Goal: Information Seeking & Learning: Learn about a topic

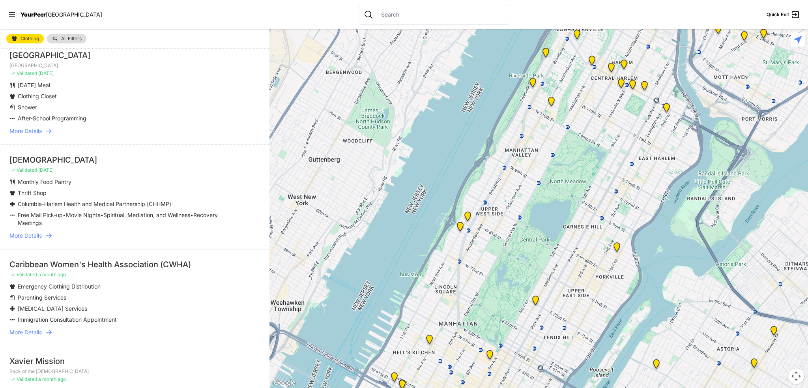
scroll to position [276, 0]
click at [47, 233] on icon at bounding box center [49, 235] width 8 height 8
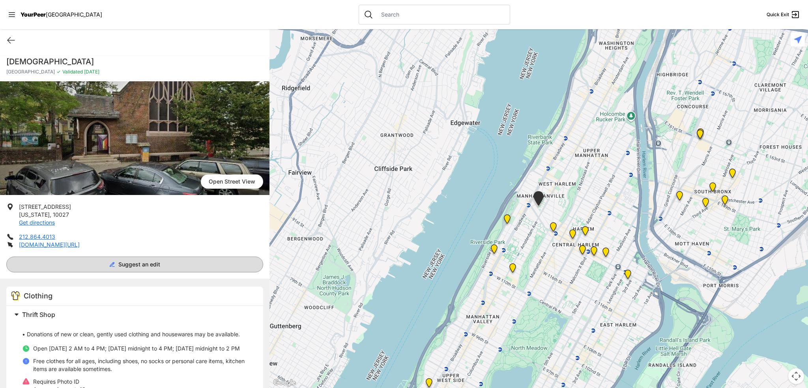
scroll to position [118, 0]
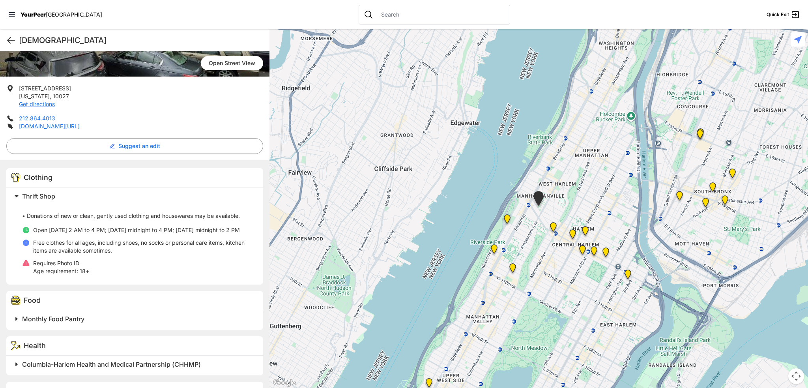
click at [9, 36] on icon at bounding box center [10, 40] width 9 height 9
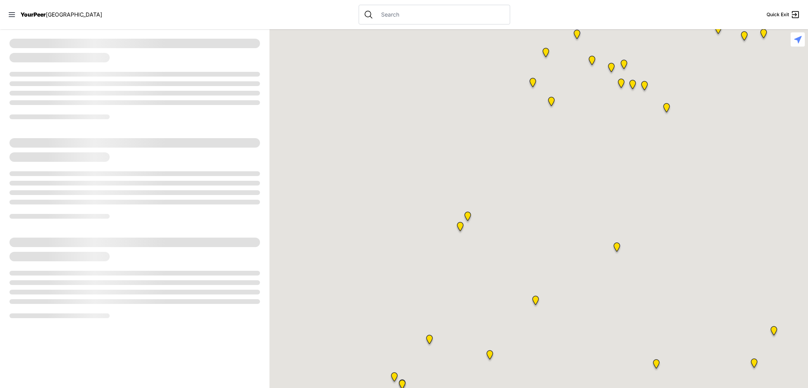
select select "recentlyUpdated"
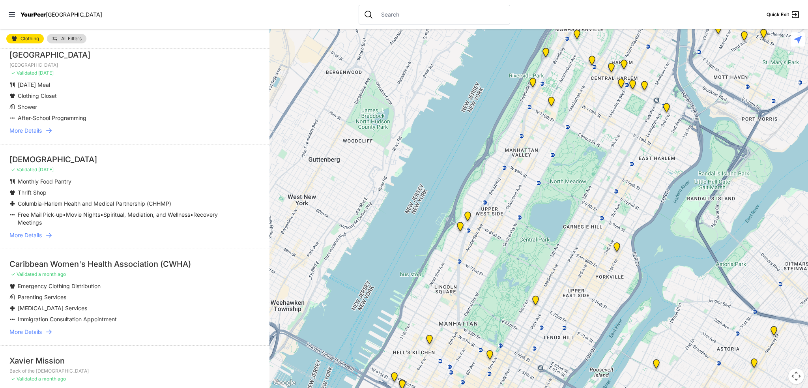
scroll to position [355, 0]
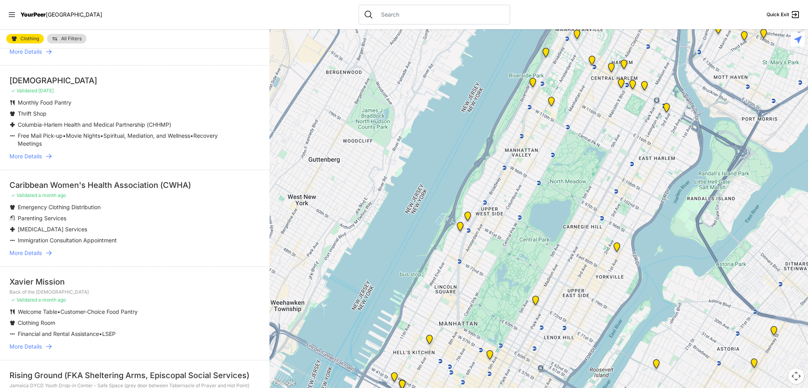
click at [30, 253] on span "More Details" at bounding box center [25, 253] width 32 height 8
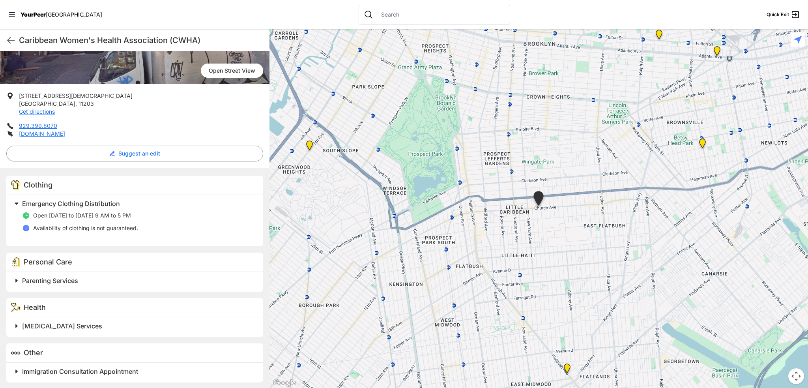
scroll to position [112, 0]
click at [9, 41] on icon at bounding box center [10, 40] width 9 height 9
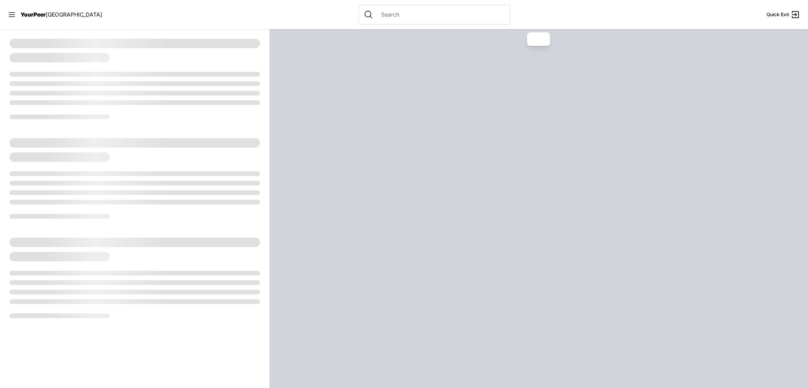
select select "recentlyUpdated"
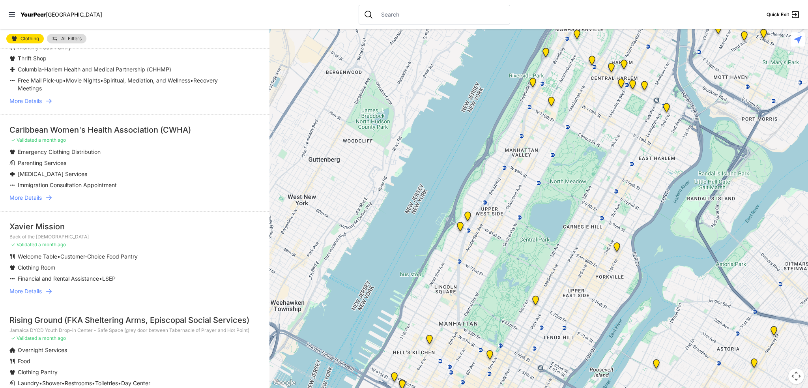
scroll to position [434, 0]
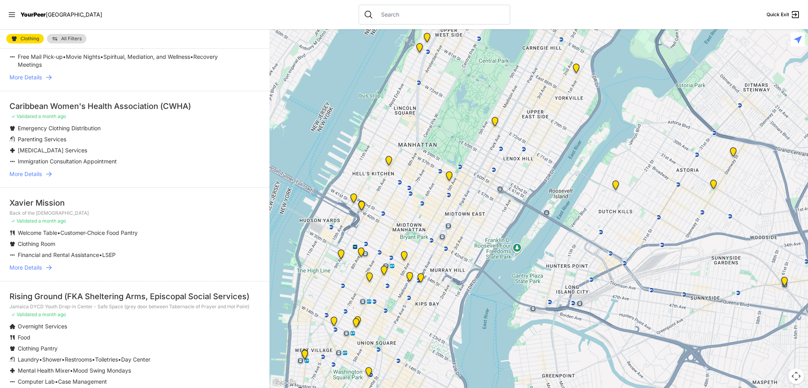
drag, startPoint x: 557, startPoint y: 270, endPoint x: 525, endPoint y: 116, distance: 157.1
click at [525, 116] on div at bounding box center [539, 208] width 539 height 359
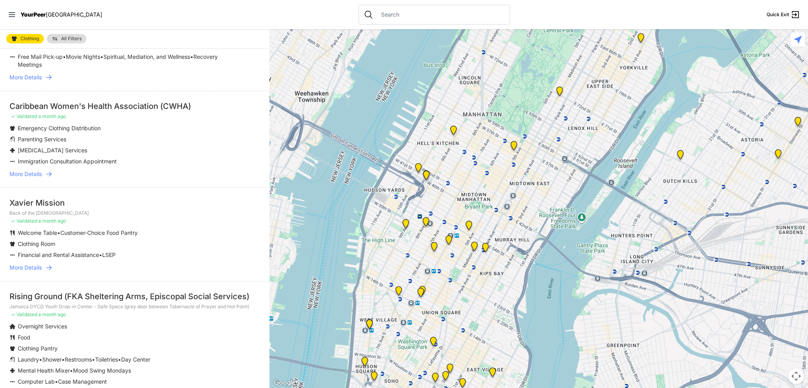
drag, startPoint x: 427, startPoint y: 298, endPoint x: 487, endPoint y: 273, distance: 65.5
click at [482, 271] on div at bounding box center [539, 208] width 539 height 359
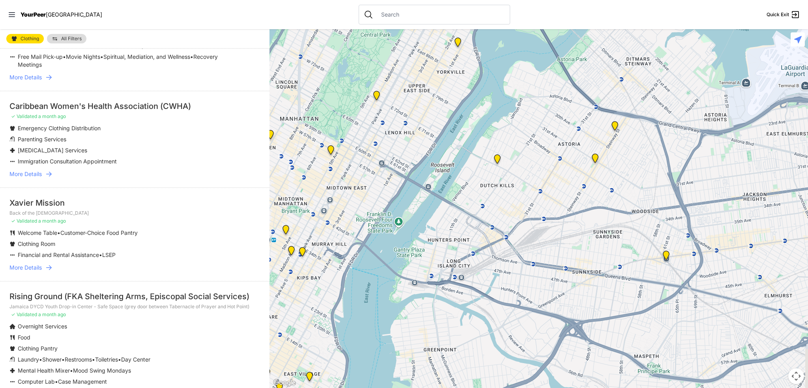
drag, startPoint x: 508, startPoint y: 277, endPoint x: 336, endPoint y: 280, distance: 172.5
click at [335, 279] on div at bounding box center [539, 208] width 539 height 359
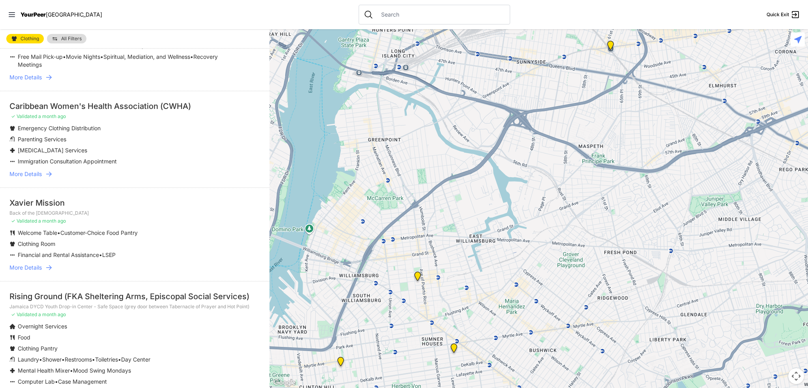
drag, startPoint x: 759, startPoint y: 316, endPoint x: 727, endPoint y: 103, distance: 215.5
click at [727, 102] on div at bounding box center [539, 208] width 539 height 359
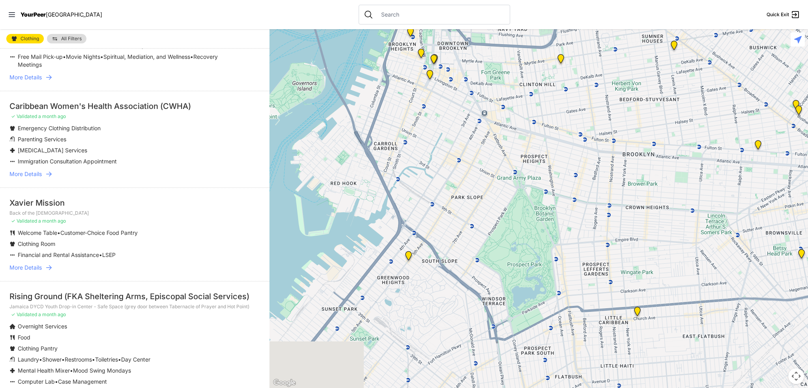
drag, startPoint x: 529, startPoint y: 287, endPoint x: 484, endPoint y: 186, distance: 110.6
click at [496, 190] on div at bounding box center [539, 208] width 539 height 359
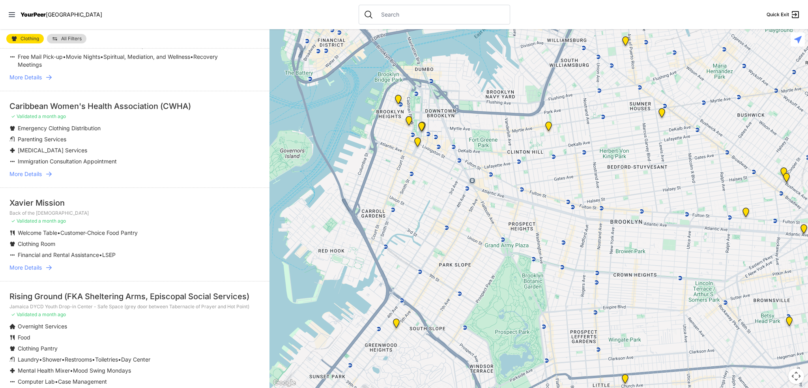
drag, startPoint x: 559, startPoint y: 178, endPoint x: 548, endPoint y: 249, distance: 71.5
click at [548, 249] on div at bounding box center [539, 208] width 539 height 359
click at [408, 121] on img "Brooklyn" at bounding box center [409, 122] width 10 height 13
click at [409, 120] on img "Brooklyn" at bounding box center [409, 122] width 10 height 13
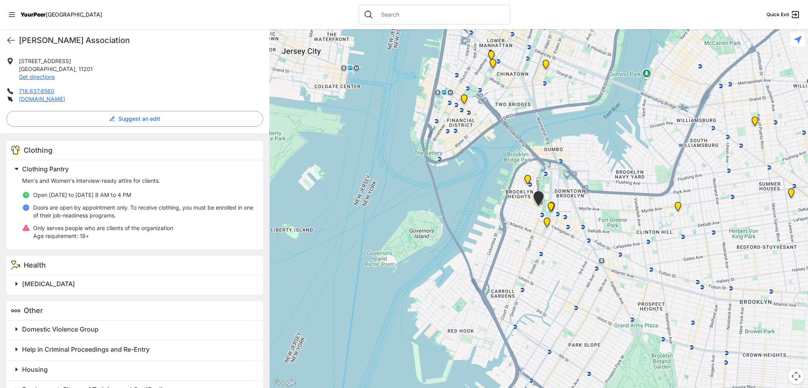
scroll to position [158, 0]
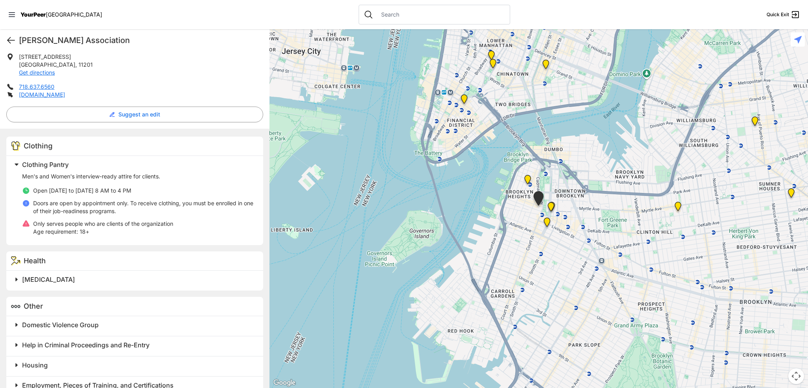
click at [8, 37] on icon at bounding box center [10, 40] width 9 height 9
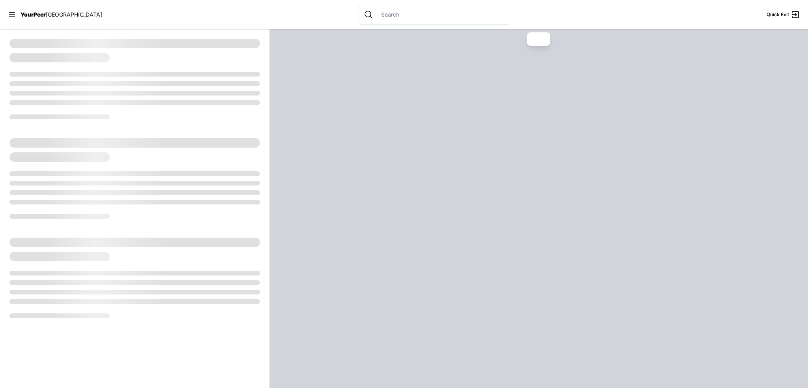
select select "recentlyUpdated"
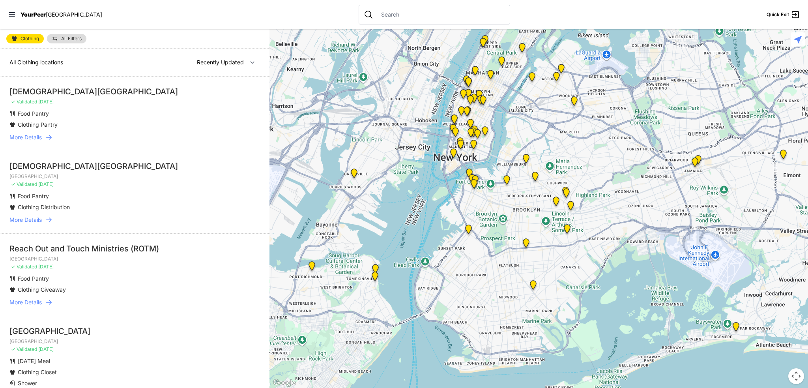
drag, startPoint x: 583, startPoint y: 334, endPoint x: 544, endPoint y: 135, distance: 203.0
click at [546, 130] on div at bounding box center [539, 208] width 539 height 359
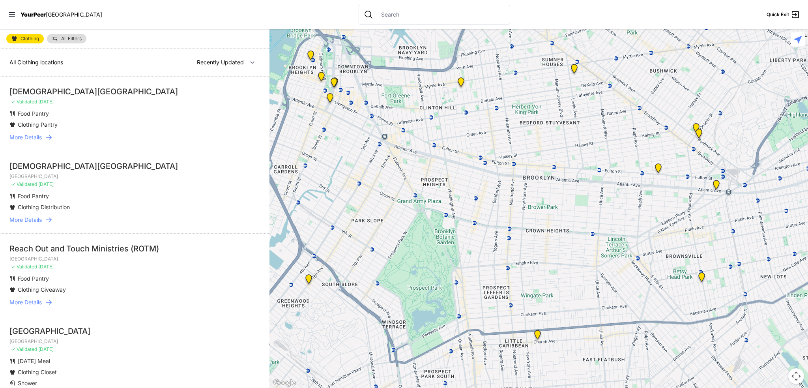
click at [462, 83] on img at bounding box center [461, 83] width 10 height 13
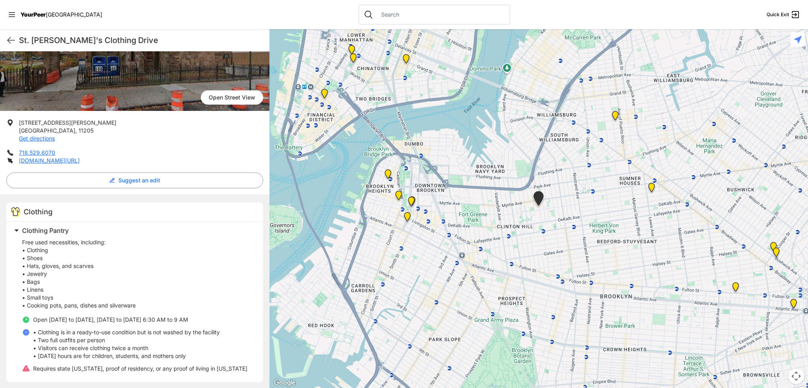
scroll to position [86, 0]
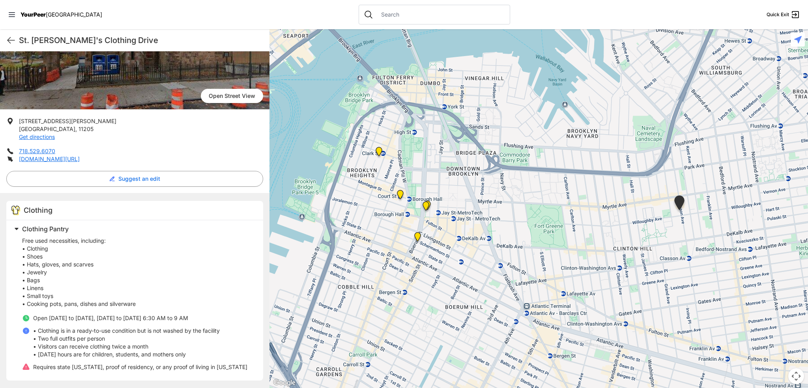
click at [416, 236] on img at bounding box center [418, 238] width 10 height 13
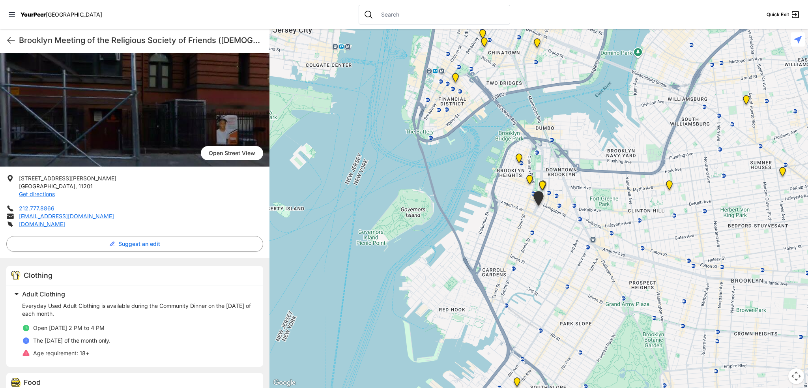
scroll to position [60, 0]
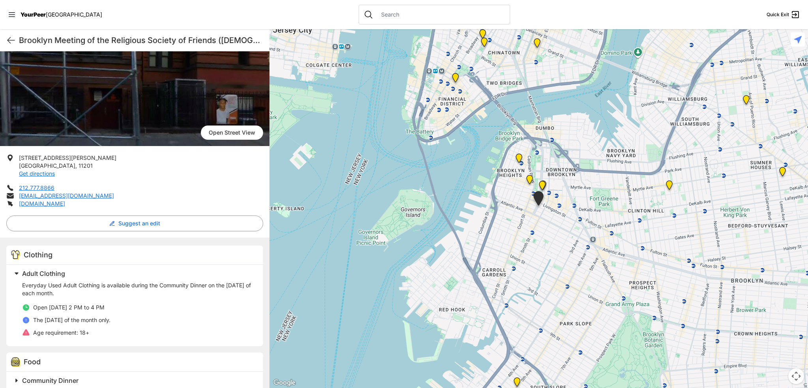
click at [542, 183] on img "Brooklyn" at bounding box center [543, 187] width 10 height 13
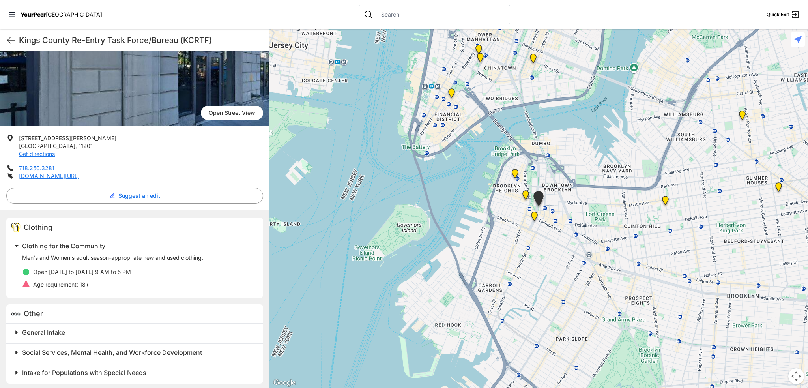
scroll to position [79, 0]
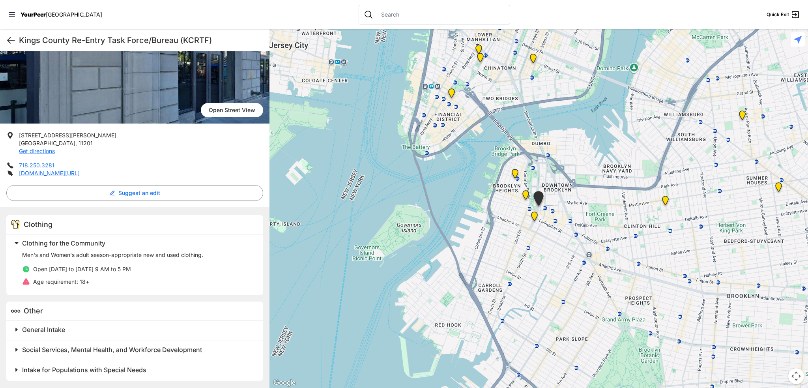
click at [9, 38] on icon at bounding box center [10, 40] width 9 height 9
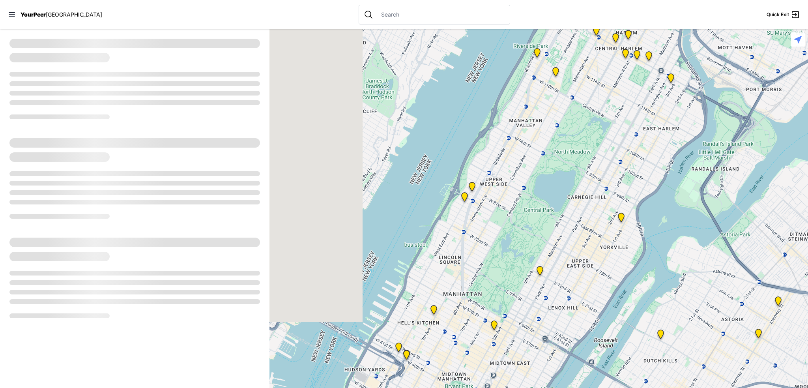
select select "recentlyUpdated"
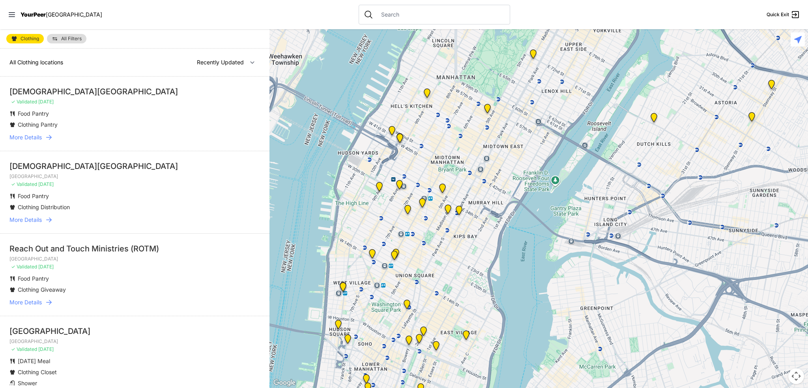
drag, startPoint x: 581, startPoint y: 307, endPoint x: 548, endPoint y: 49, distance: 261.0
click at [555, 44] on div at bounding box center [539, 208] width 539 height 359
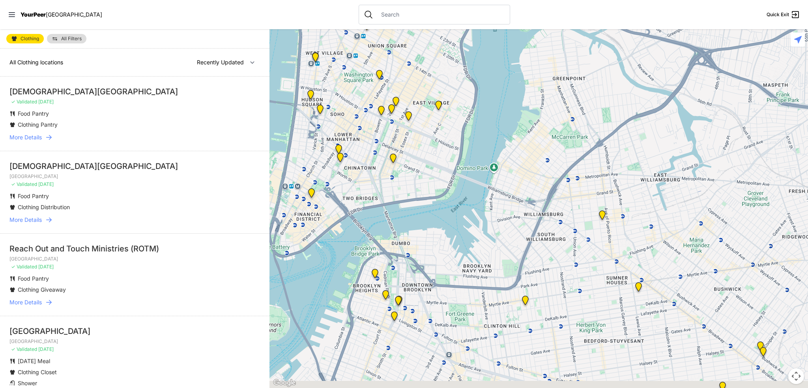
drag, startPoint x: 535, startPoint y: 325, endPoint x: 537, endPoint y: 148, distance: 176.4
click at [537, 148] on div at bounding box center [539, 208] width 539 height 359
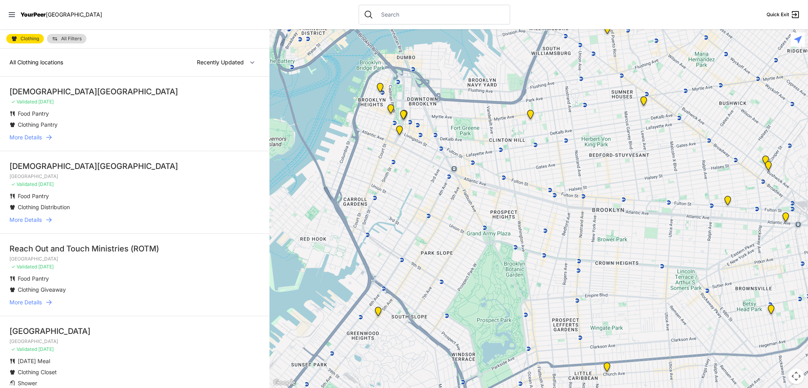
drag, startPoint x: 529, startPoint y: 204, endPoint x: 534, endPoint y: 36, distance: 167.8
click at [534, 36] on div at bounding box center [539, 208] width 539 height 359
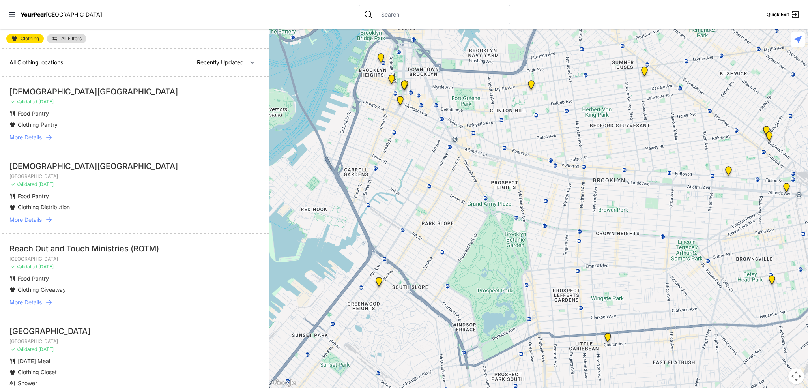
click at [391, 75] on img "Brooklyn" at bounding box center [392, 81] width 10 height 13
click at [391, 79] on img "Brooklyn" at bounding box center [392, 81] width 10 height 13
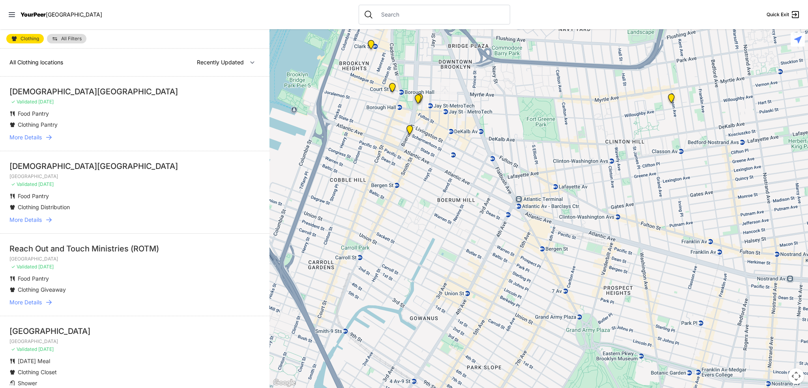
click at [393, 85] on img "Brooklyn" at bounding box center [393, 89] width 10 height 13
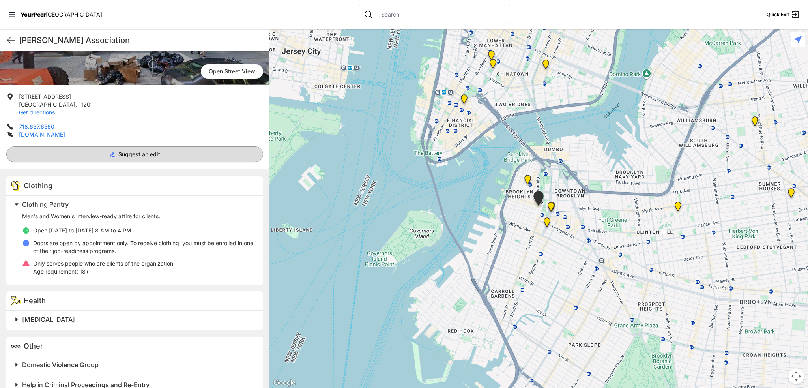
scroll to position [118, 0]
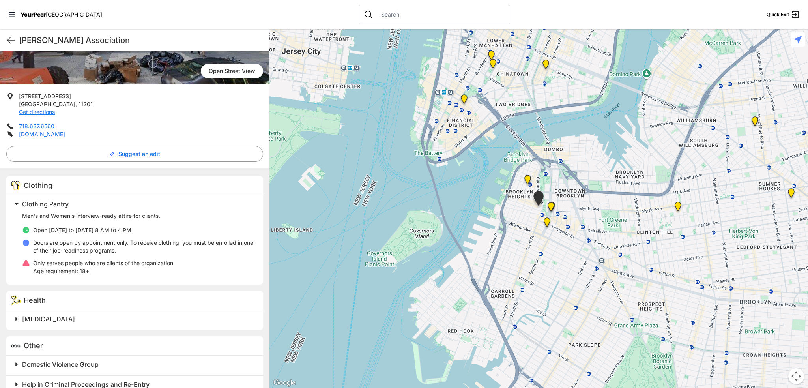
click at [528, 178] on img at bounding box center [528, 181] width 10 height 13
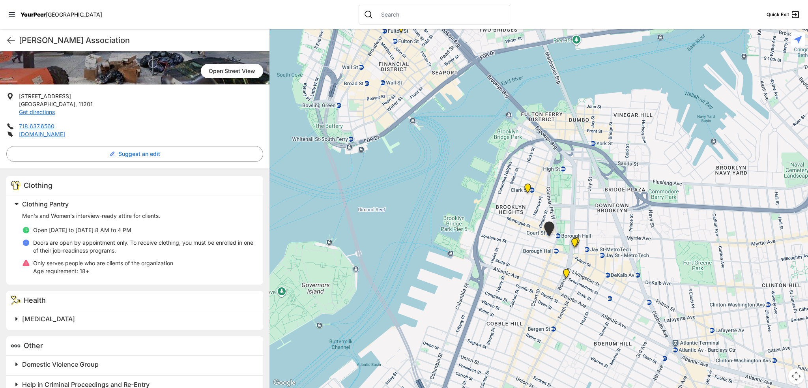
click at [529, 189] on img at bounding box center [528, 190] width 10 height 13
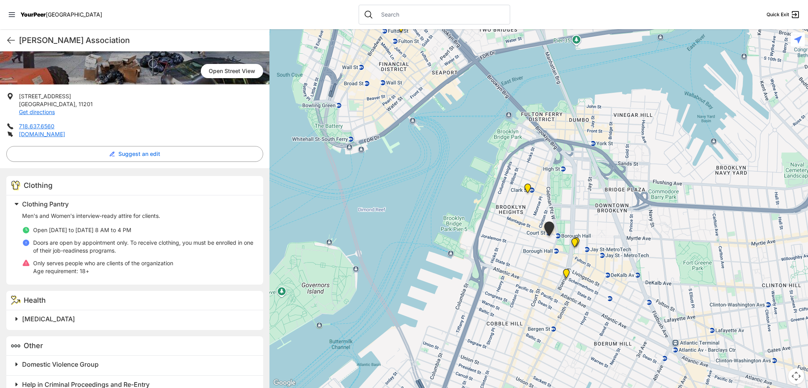
click at [529, 189] on img at bounding box center [528, 190] width 10 height 13
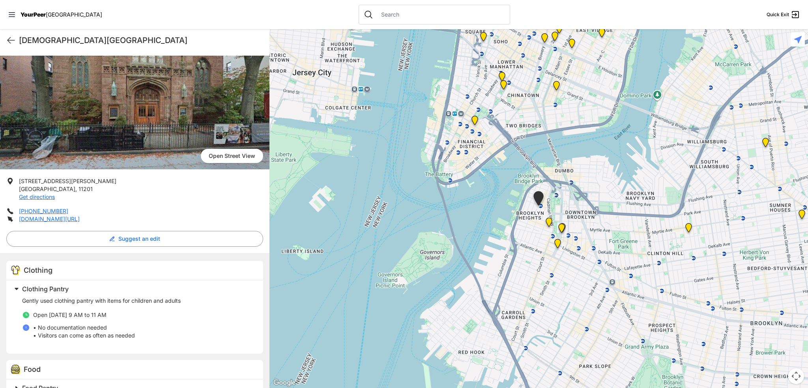
scroll to position [39, 0]
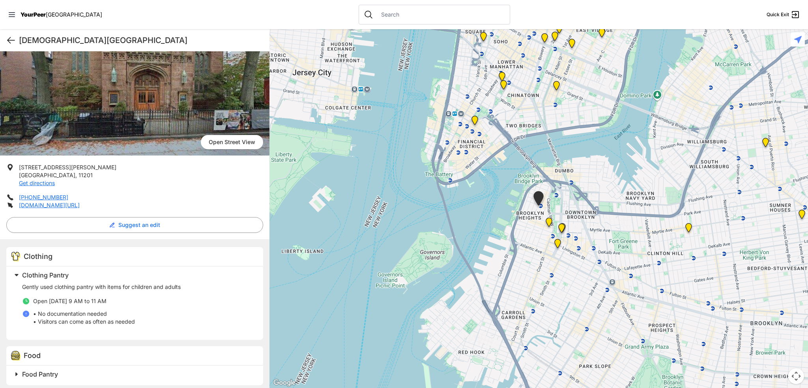
click at [6, 36] on icon at bounding box center [10, 40] width 9 height 9
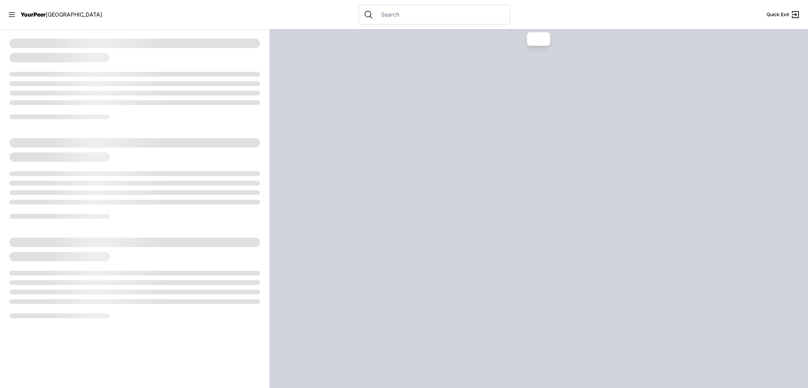
select select "recentlyUpdated"
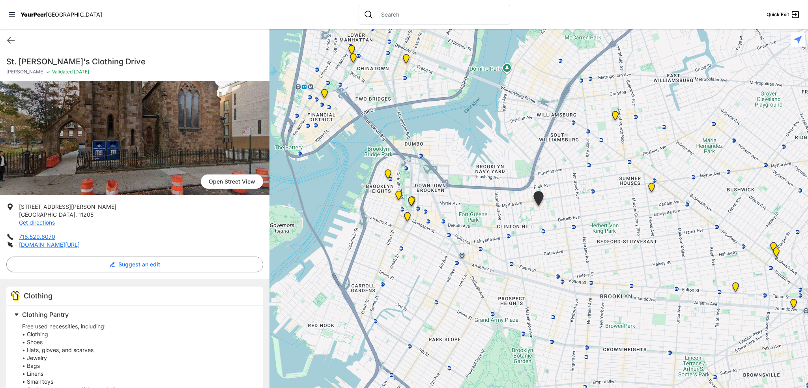
select select "recentlyUpdated"
